Goal: Task Accomplishment & Management: Manage account settings

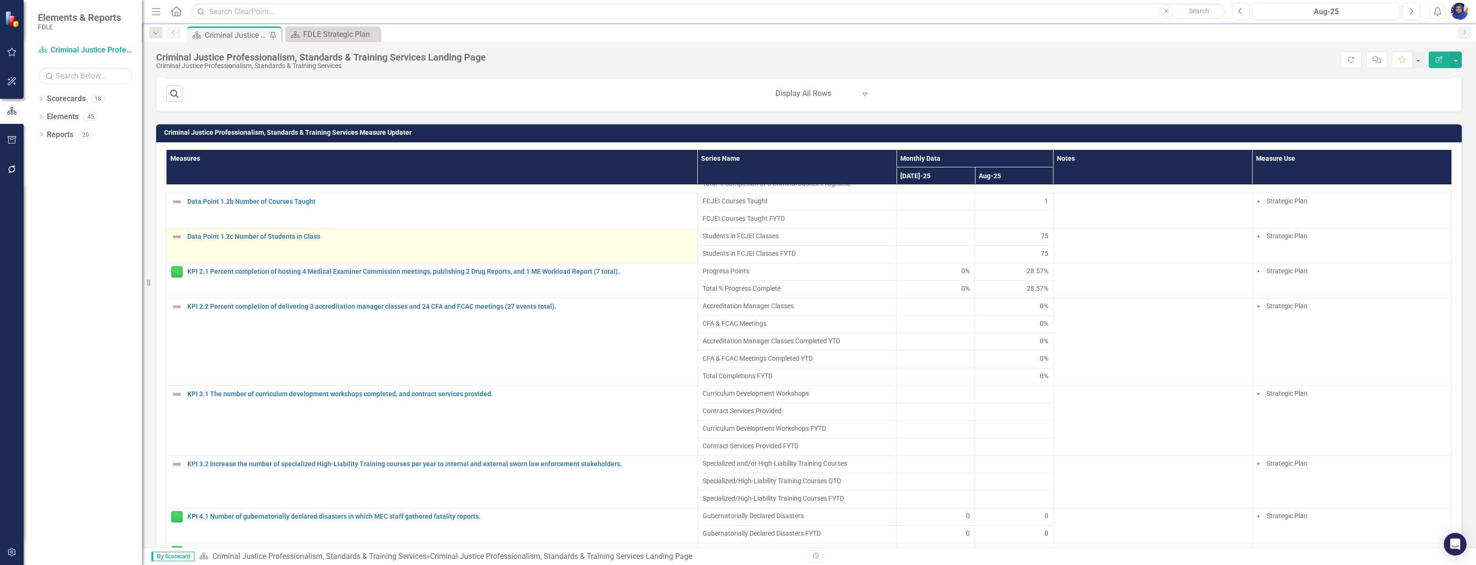
scroll to position [301, 0]
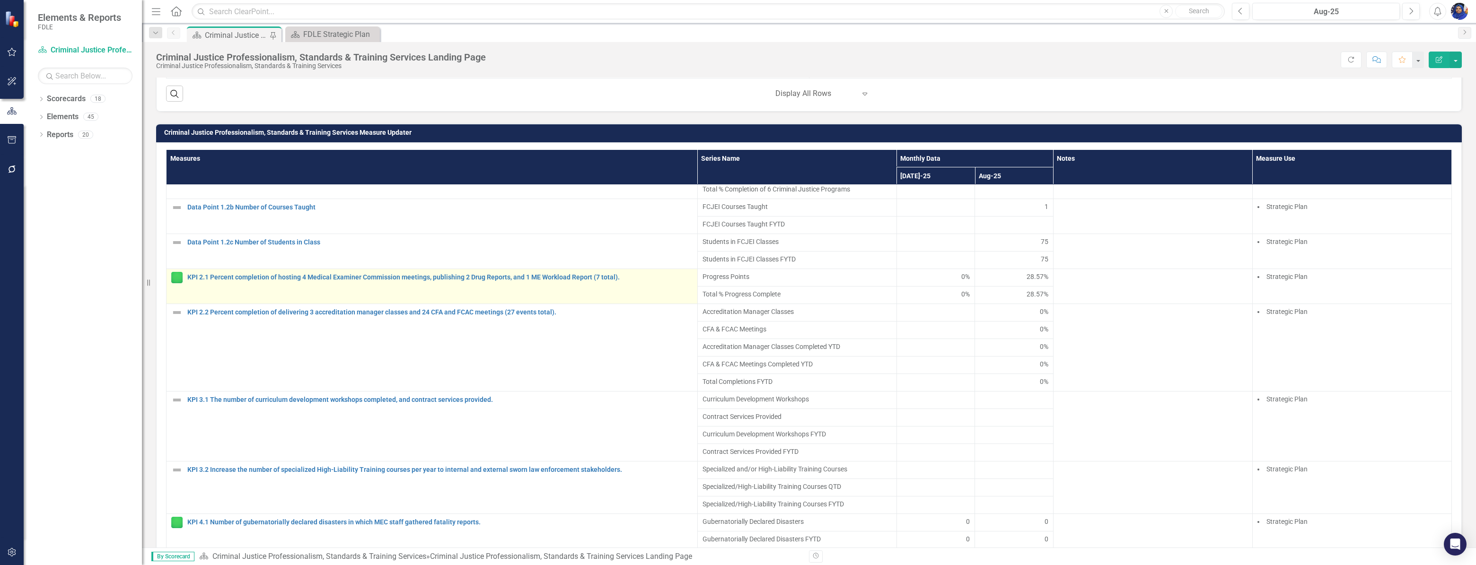
click at [176, 283] on img at bounding box center [176, 277] width 11 height 11
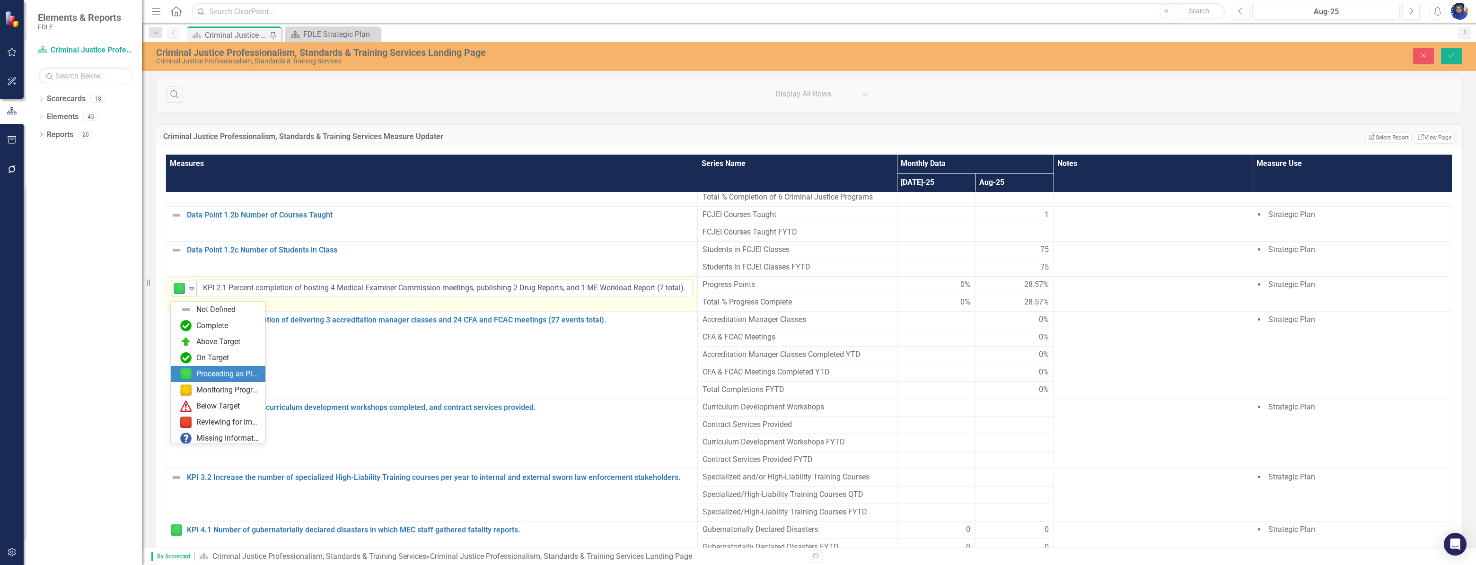
click at [191, 292] on icon "Expand" at bounding box center [191, 289] width 9 height 8
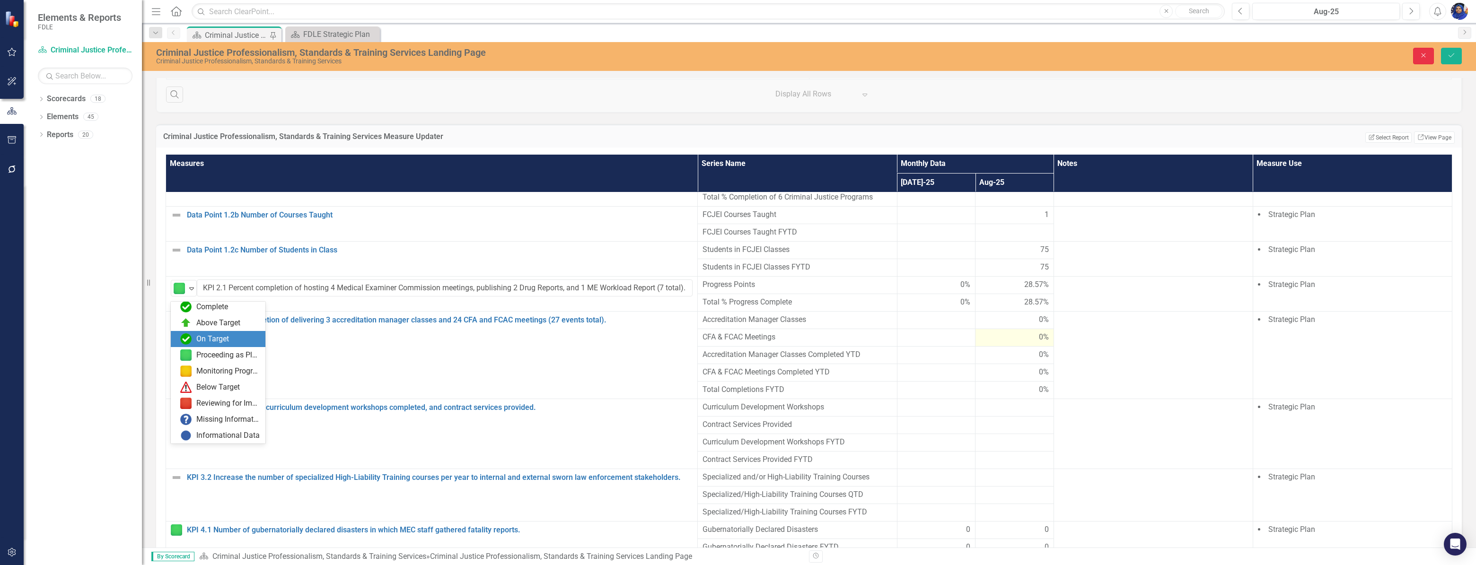
click at [1423, 54] on icon "Close" at bounding box center [1423, 55] width 9 height 7
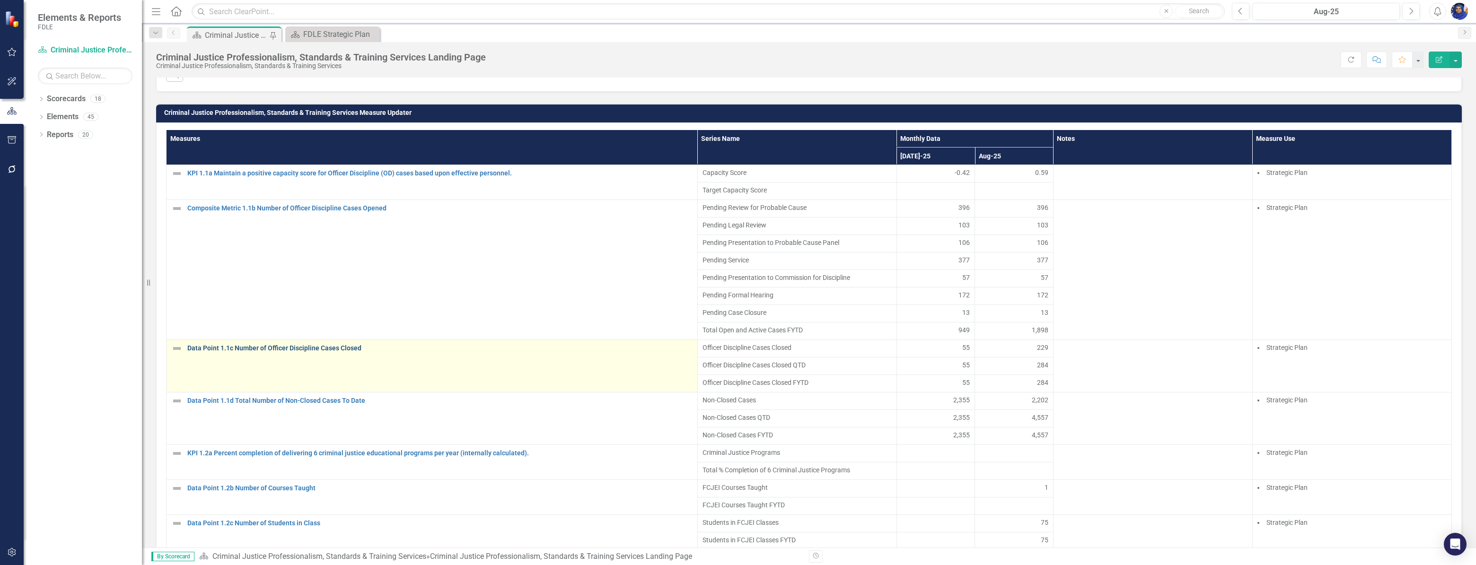
scroll to position [626, 0]
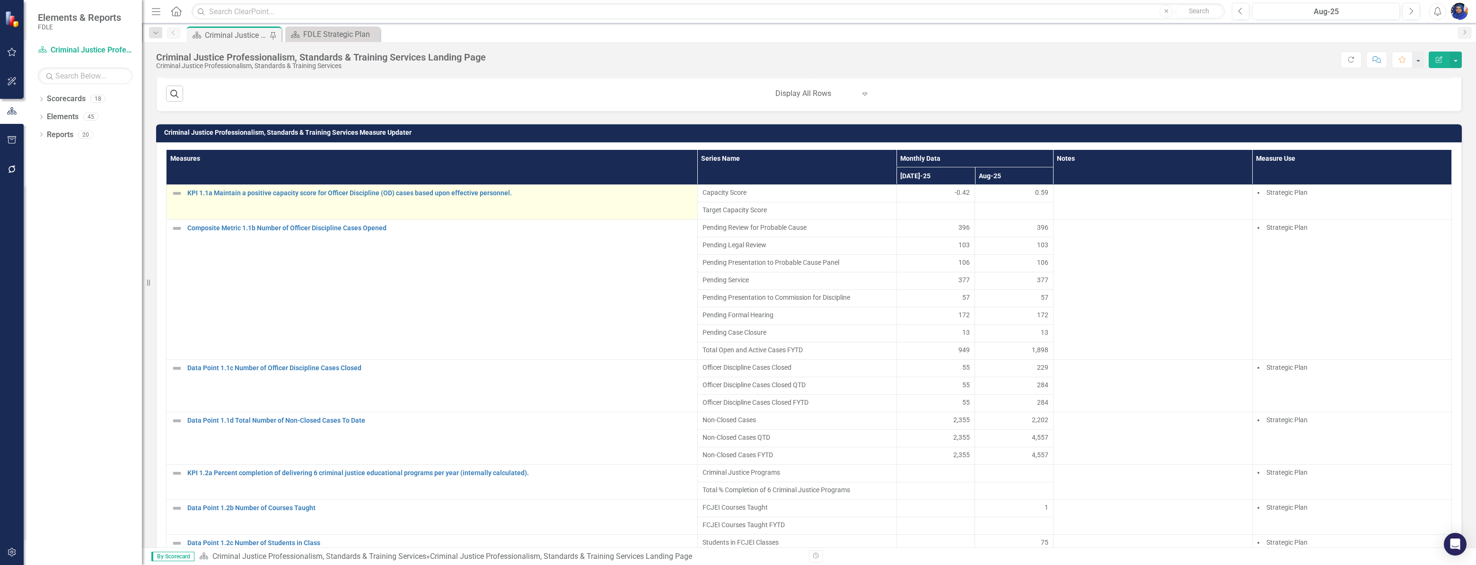
click at [176, 199] on img at bounding box center [176, 193] width 11 height 11
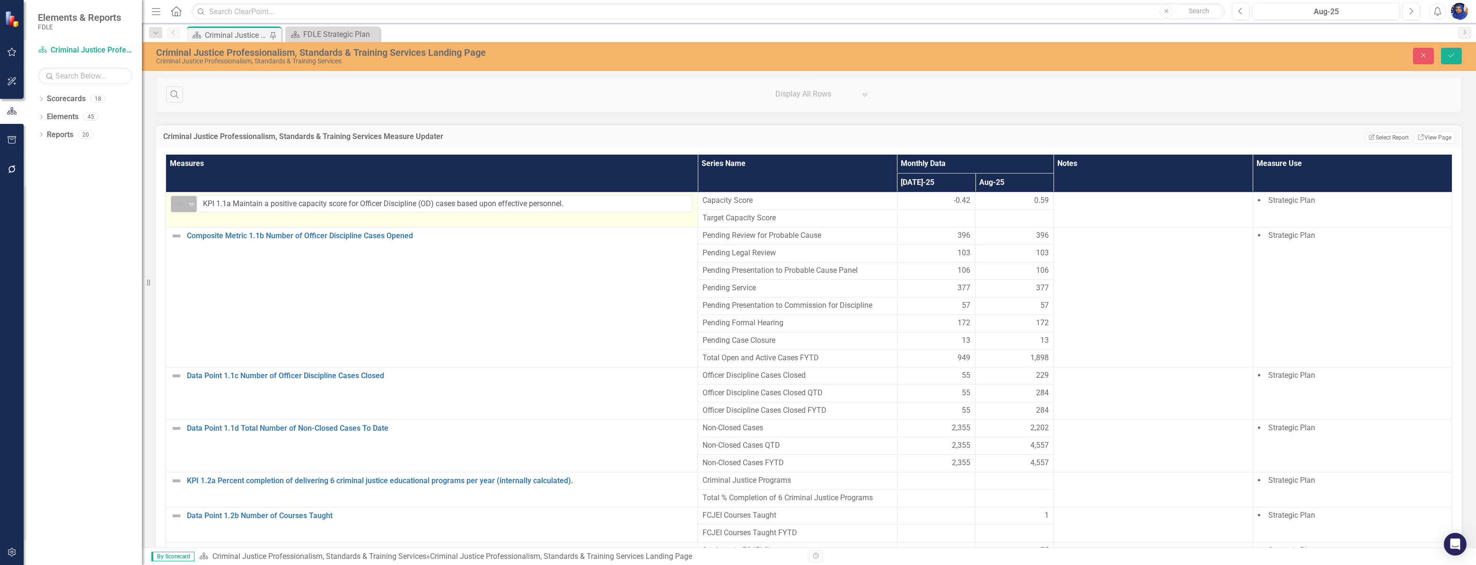
click at [191, 208] on icon "Expand" at bounding box center [191, 205] width 9 height 8
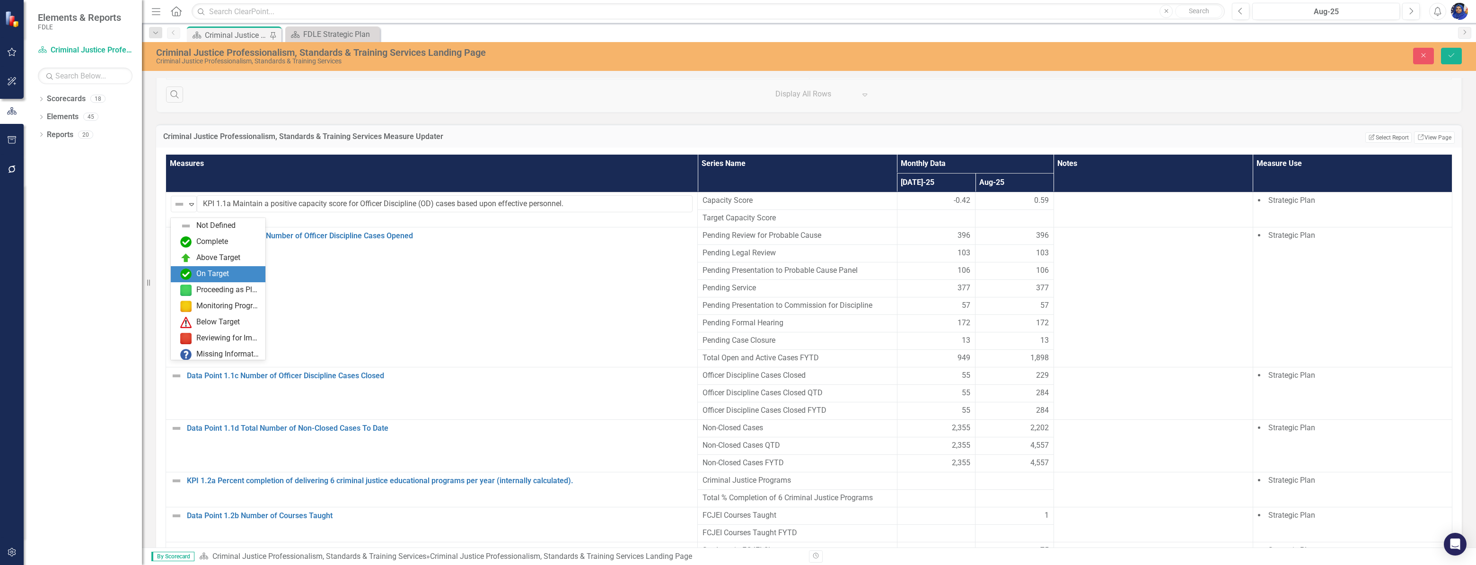
click at [103, 294] on div "Dropdown Scorecards 18 Dropdown FDLE Dropdown Implementation Plans Implementati…" at bounding box center [83, 328] width 118 height 474
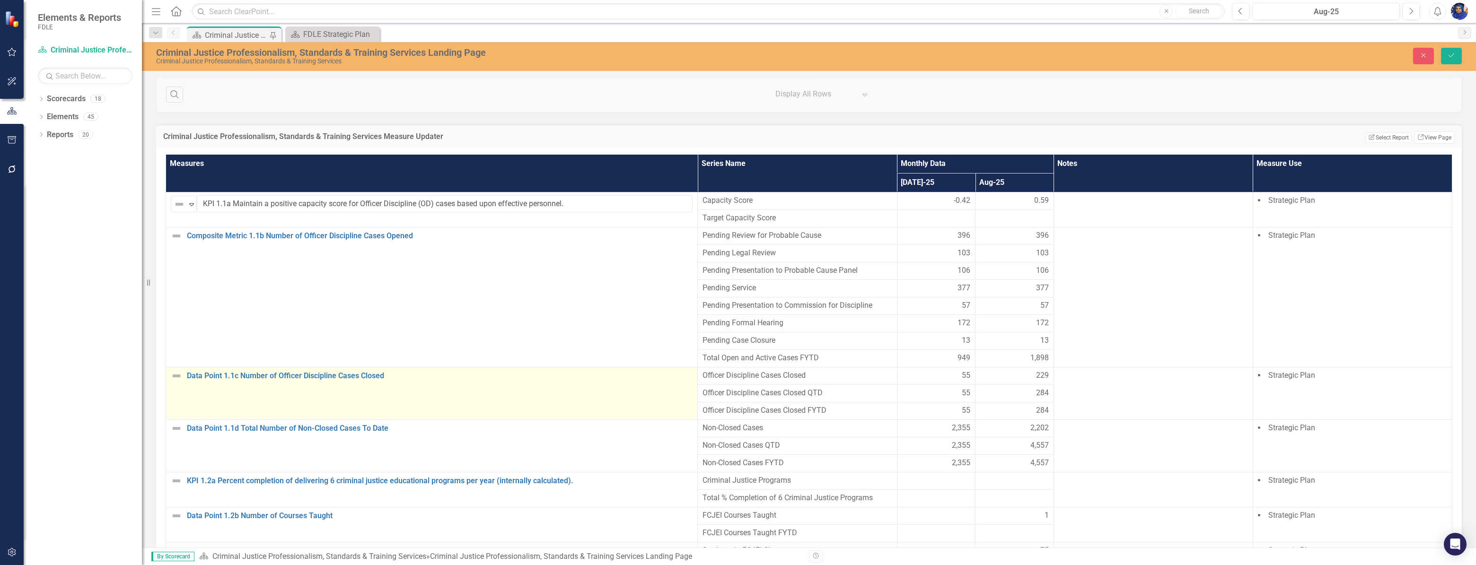
click at [181, 381] on img at bounding box center [176, 375] width 11 height 11
click at [180, 380] on img at bounding box center [176, 375] width 11 height 11
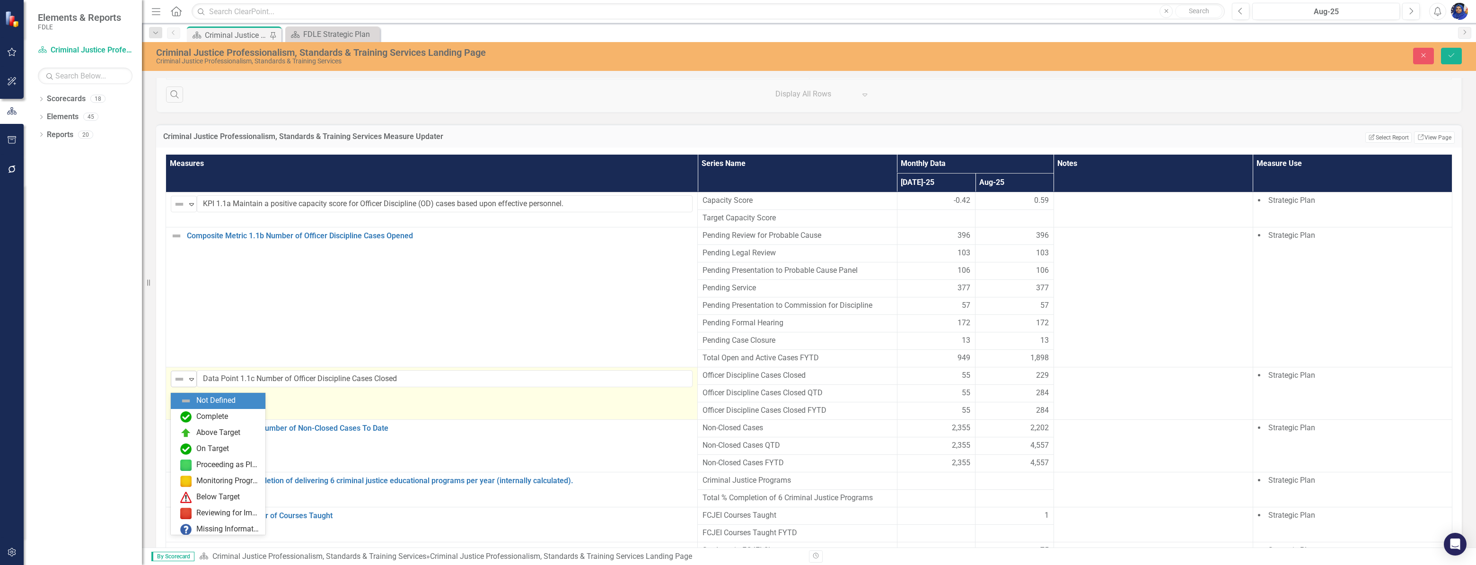
click at [190, 383] on icon "Expand" at bounding box center [191, 380] width 9 height 8
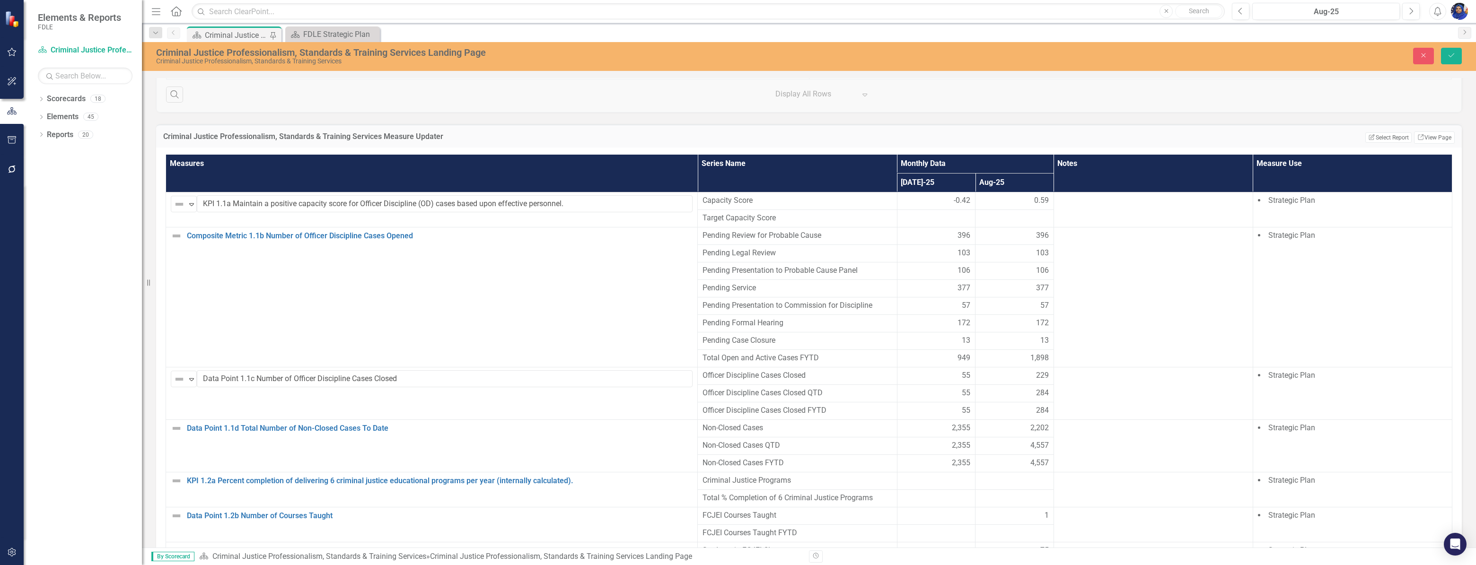
click at [110, 365] on div "Dropdown Scorecards 18 Dropdown FDLE Dropdown Implementation Plans Implementati…" at bounding box center [83, 328] width 118 height 474
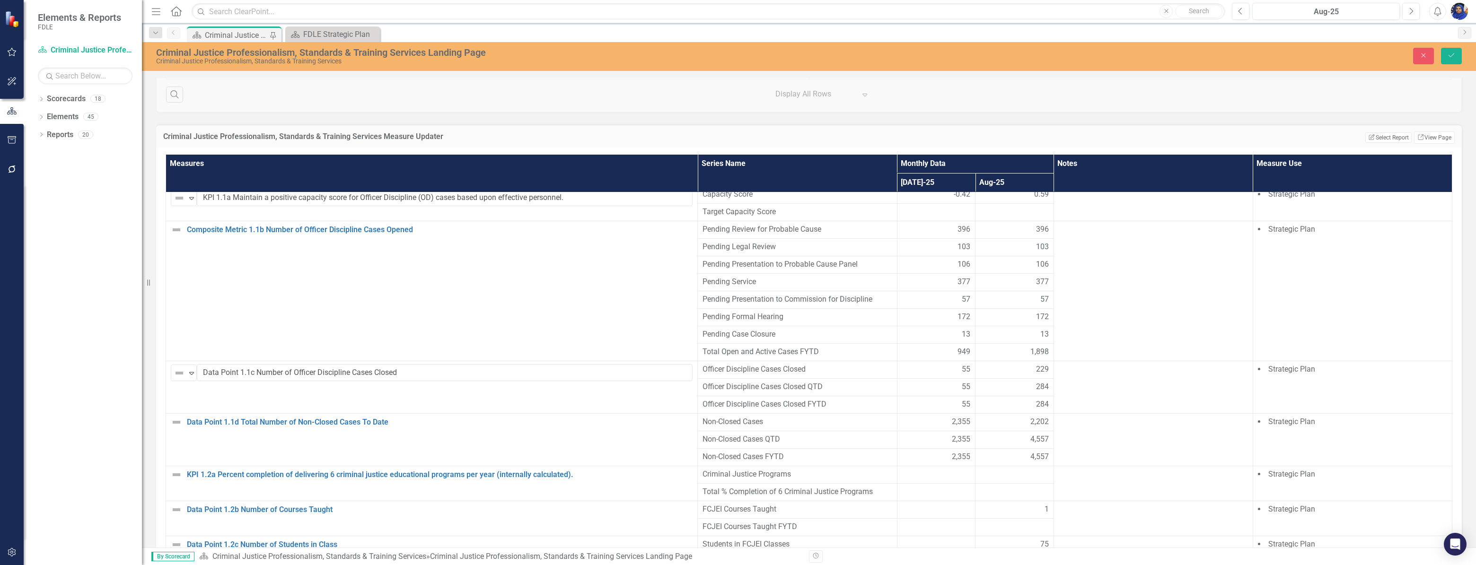
scroll to position [0, 0]
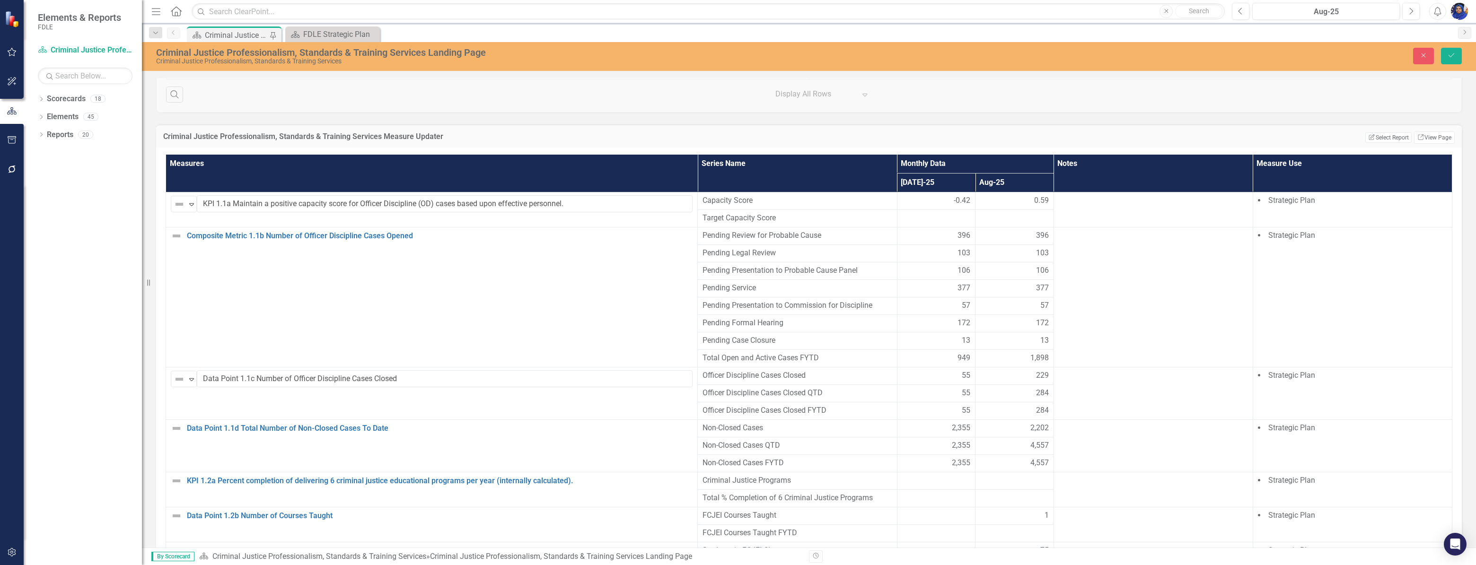
click at [96, 203] on div "Dropdown Scorecards 18 Dropdown FDLE Dropdown Implementation Plans Implementati…" at bounding box center [83, 328] width 118 height 474
click at [1419, 55] on button "Close" at bounding box center [1423, 56] width 21 height 17
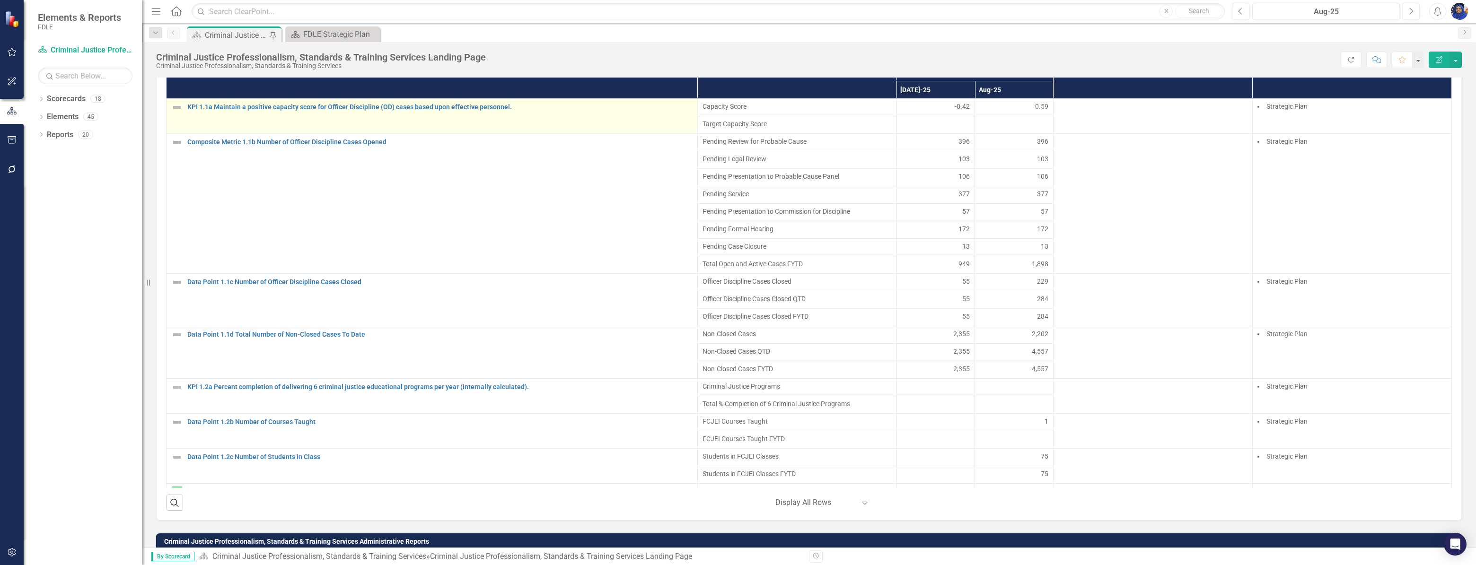
click at [175, 111] on img at bounding box center [176, 107] width 11 height 11
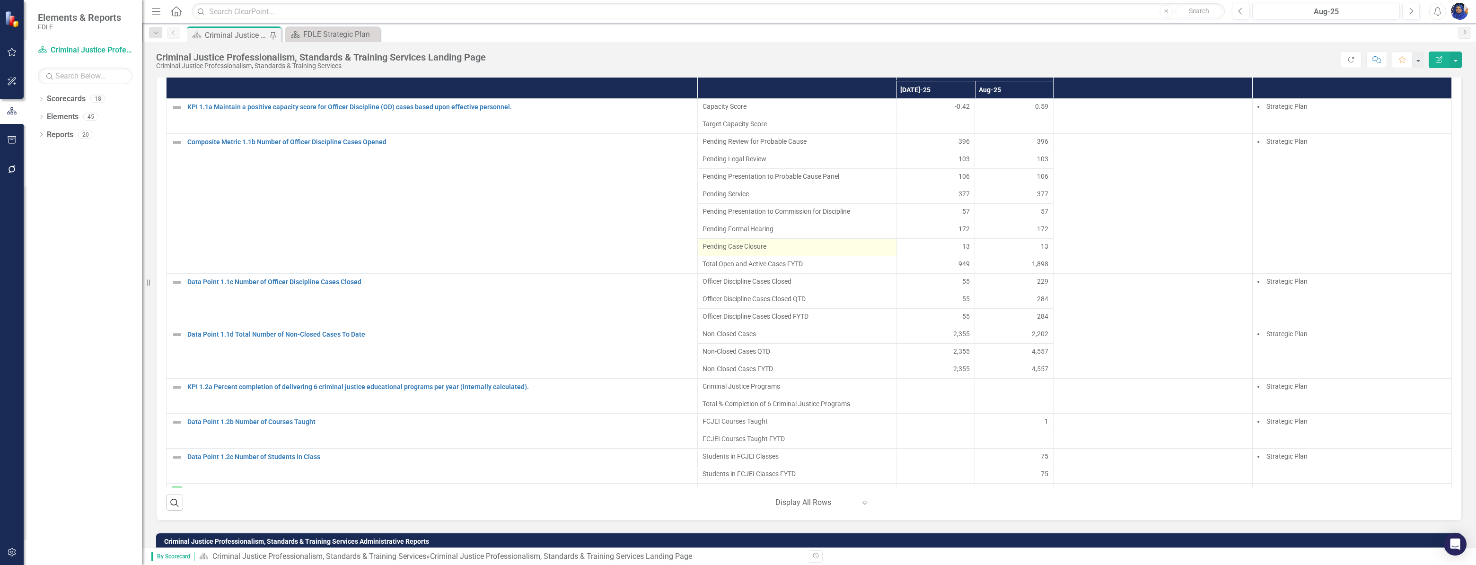
scroll to position [669, 0]
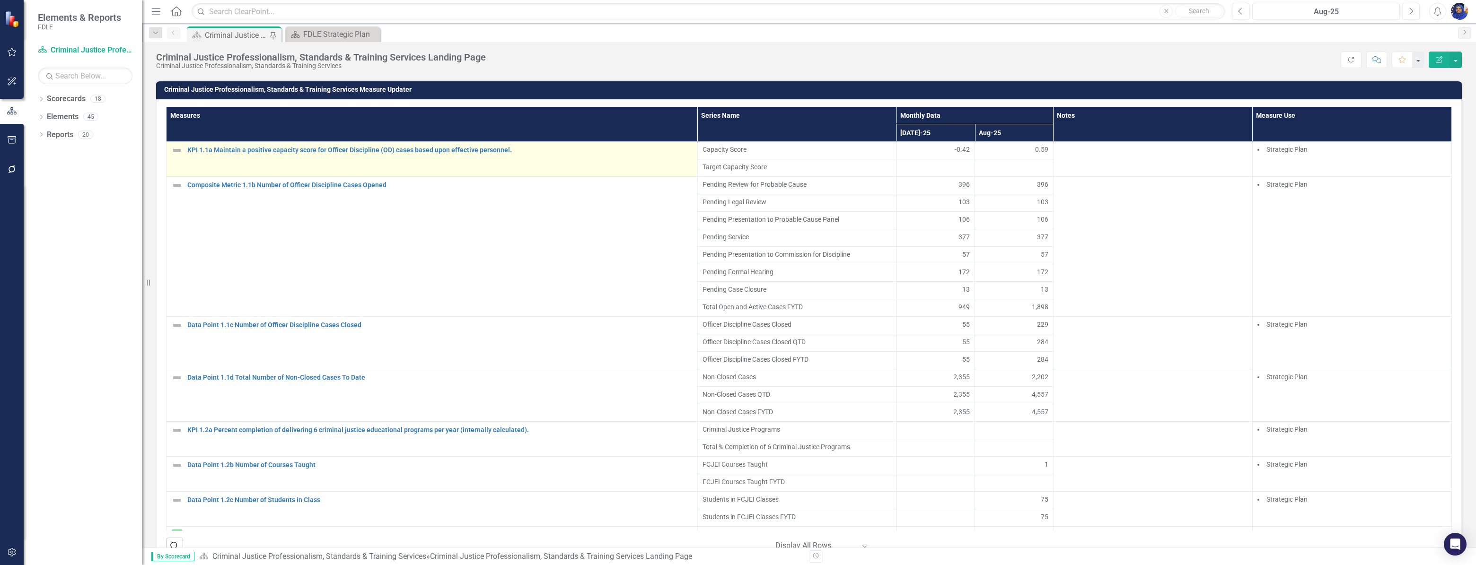
click at [178, 156] on img at bounding box center [176, 150] width 11 height 11
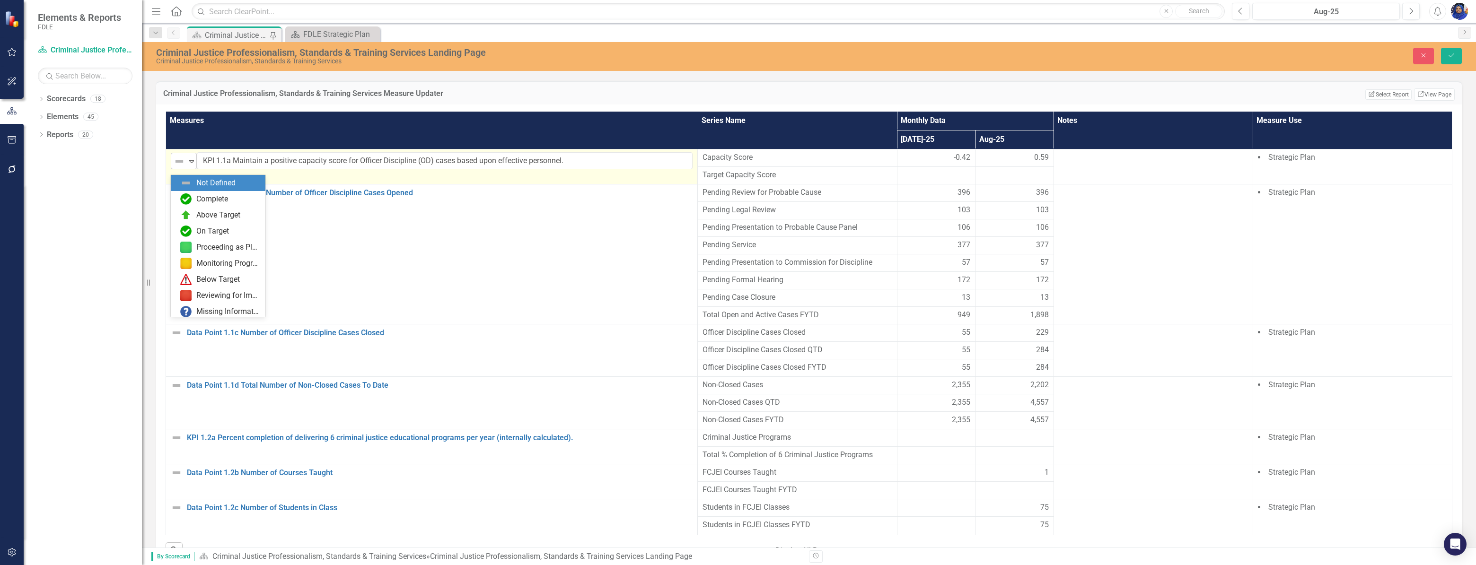
click at [192, 165] on icon "Expand" at bounding box center [191, 162] width 9 height 8
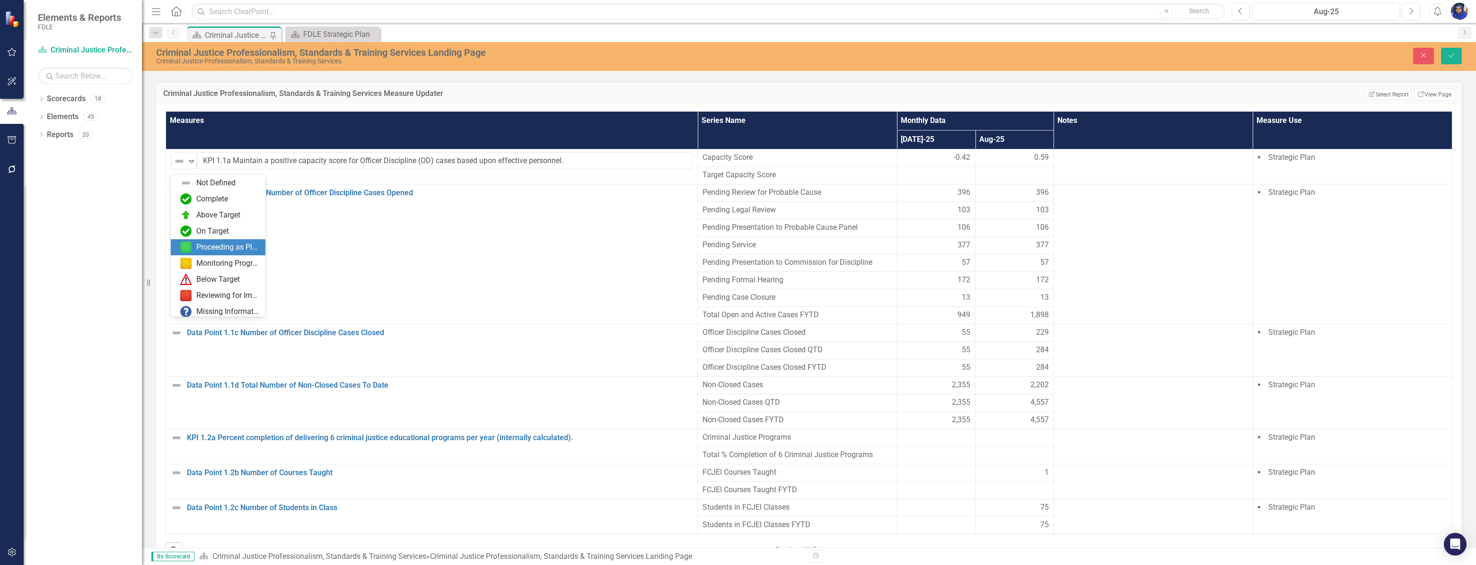
click at [212, 246] on div "Proceeding as Planned" at bounding box center [227, 247] width 63 height 11
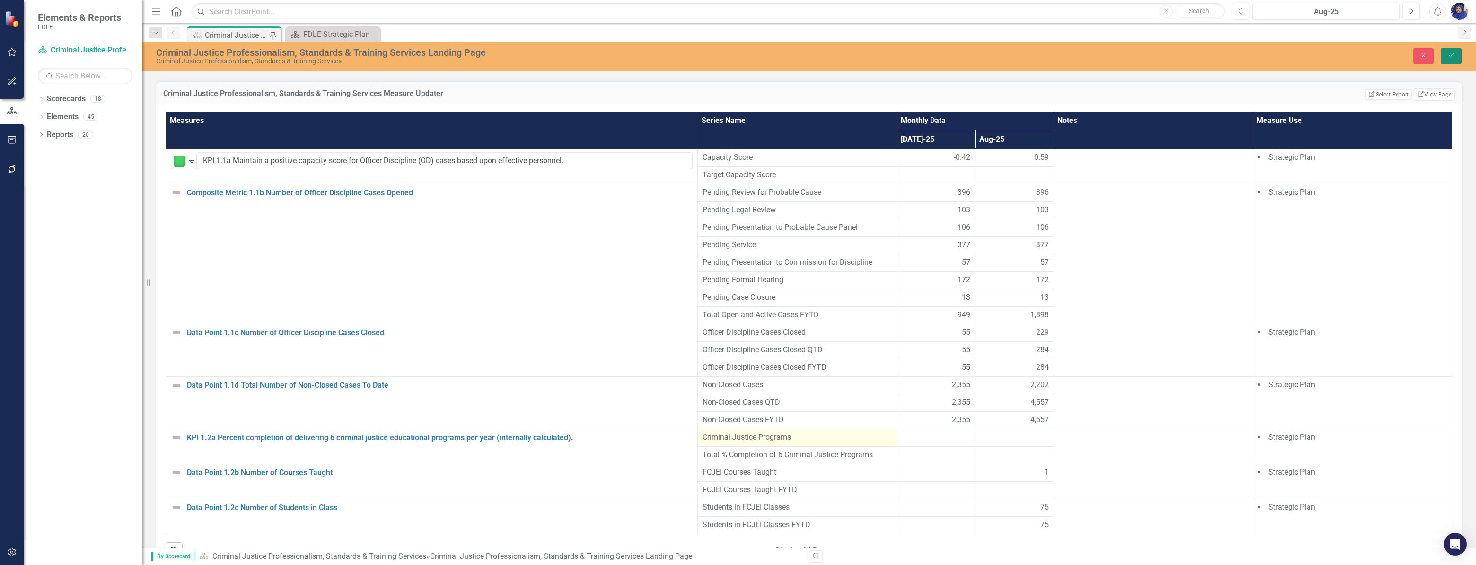
drag, startPoint x: 1452, startPoint y: 56, endPoint x: 718, endPoint y: 443, distance: 830.4
click at [1452, 56] on icon "Save" at bounding box center [1451, 55] width 9 height 7
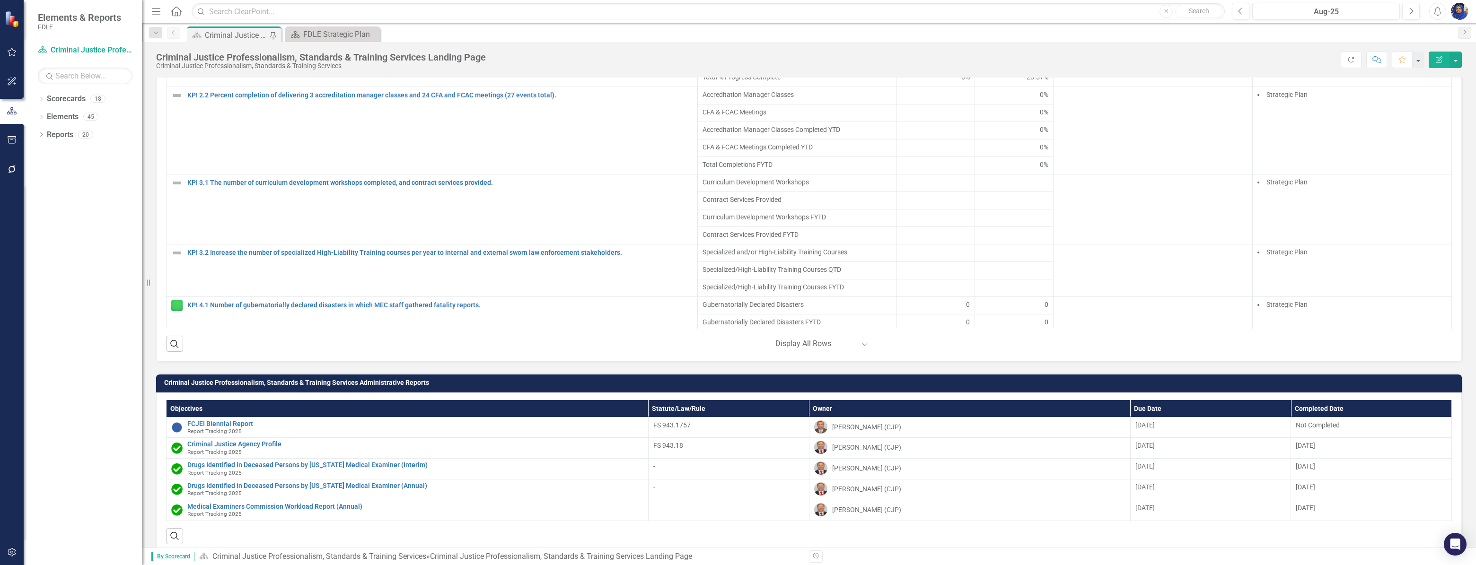
scroll to position [258, 0]
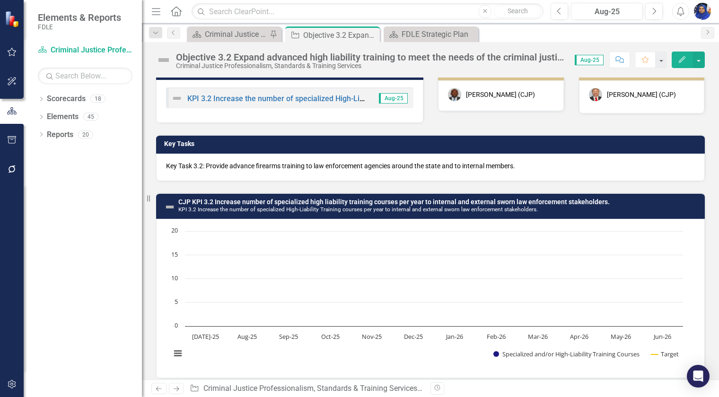
scroll to position [23, 0]
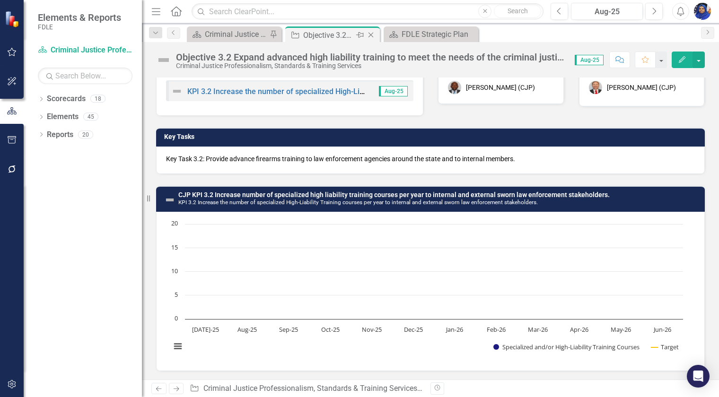
click at [369, 35] on icon "Close" at bounding box center [370, 35] width 9 height 8
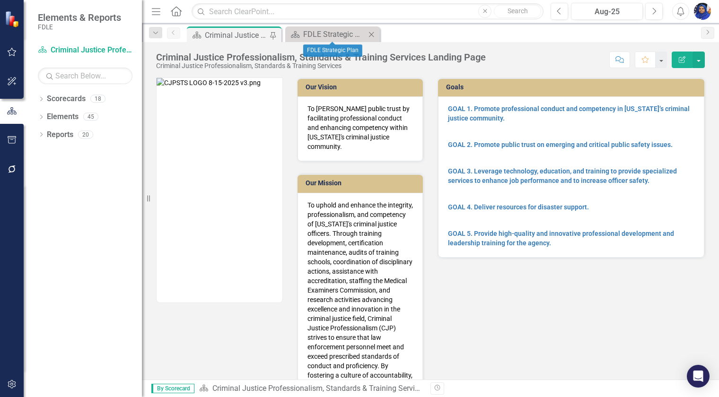
click at [371, 33] on icon "Close" at bounding box center [371, 35] width 9 height 8
click at [212, 30] on div "Criminal Justice Professionalism, Standards & Training Services Landing Page" at bounding box center [236, 35] width 62 height 12
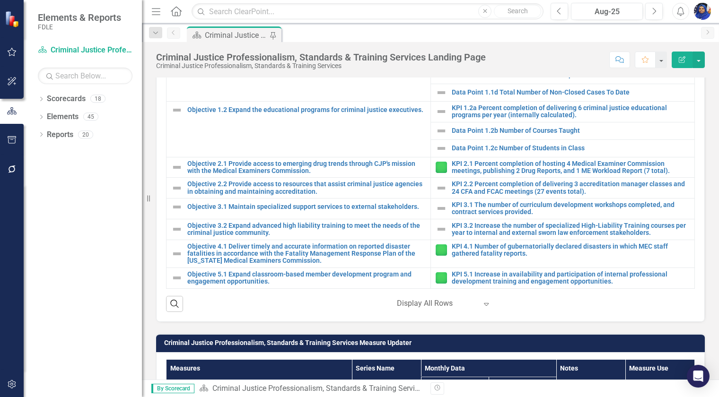
scroll to position [602, 0]
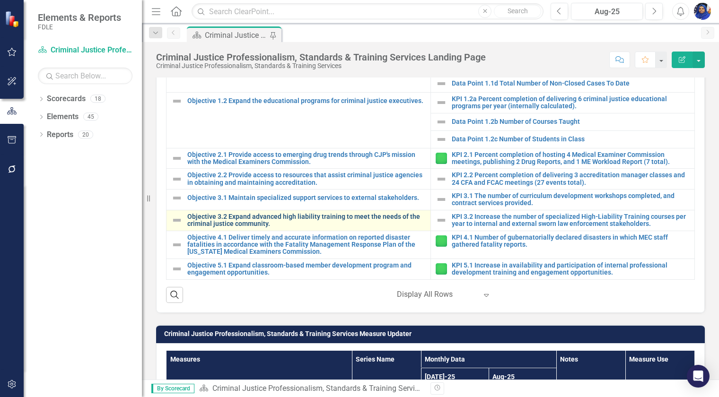
click at [242, 215] on link "Objective 3.2 Expand advanced high liability training to meet the needs of the …" at bounding box center [306, 220] width 238 height 15
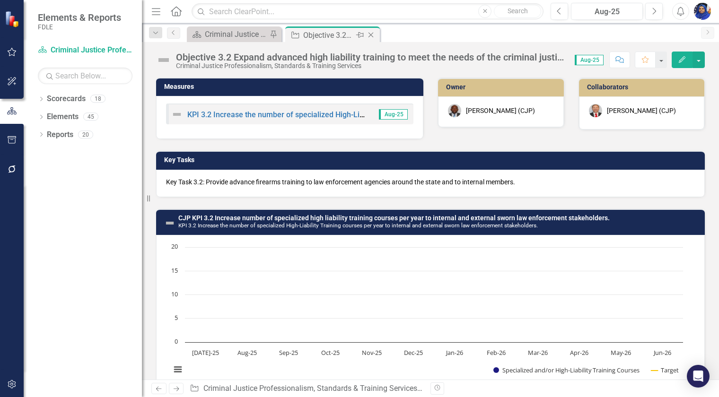
click at [312, 34] on div "Objective 3.2 Expand advanced high liability training to meet the needs of the …" at bounding box center [328, 35] width 51 height 12
click at [369, 32] on icon "Close" at bounding box center [370, 35] width 9 height 8
